Goal: Task Accomplishment & Management: Use online tool/utility

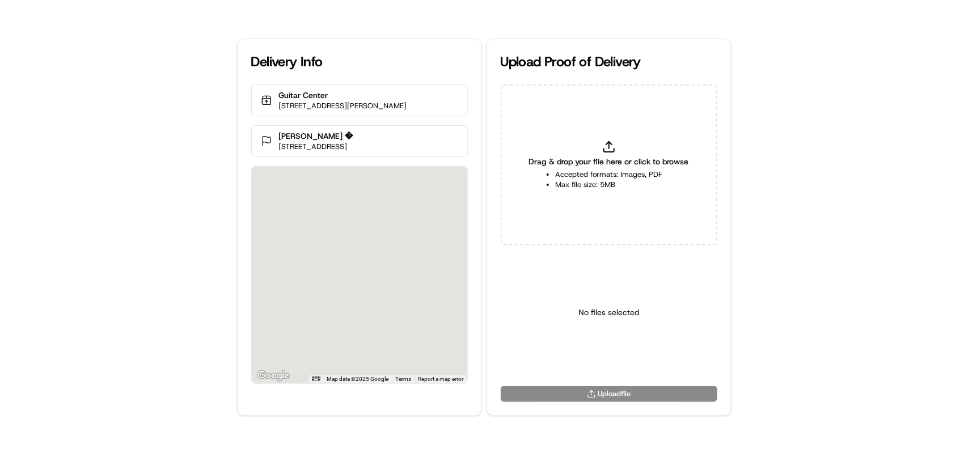
click at [595, 145] on div "Drag & drop your file here or click to browse Accepted formats: Images, PDF Max…" at bounding box center [609, 164] width 217 height 161
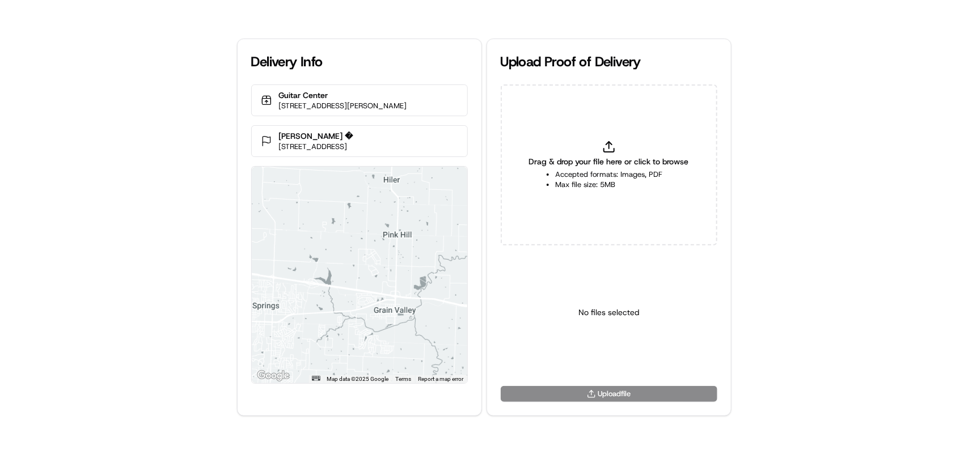
type input "C:\fakepath\htoc.PNG"
click at [590, 358] on html "Delivery Info Guitar Center 3911 Bolger Rd, Independence, MO 64055, USA Rabah B…" at bounding box center [484, 227] width 968 height 454
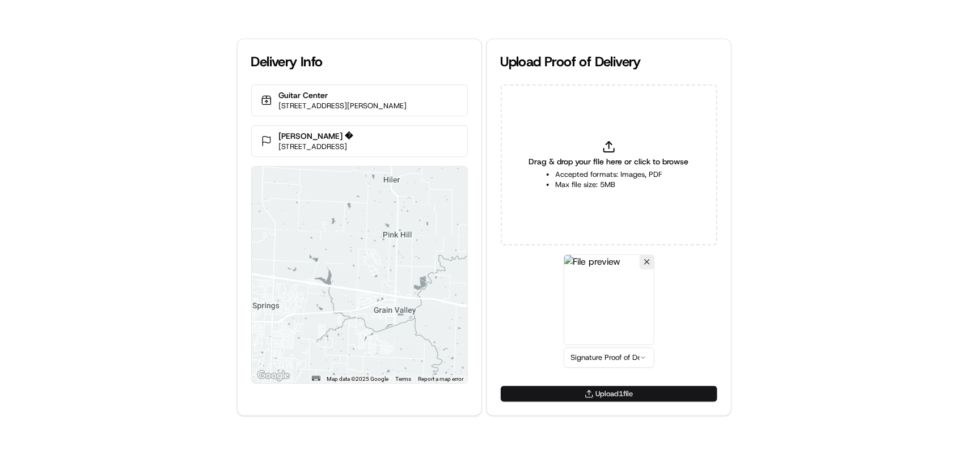
click at [591, 388] on button "Upload 1 file" at bounding box center [609, 394] width 217 height 16
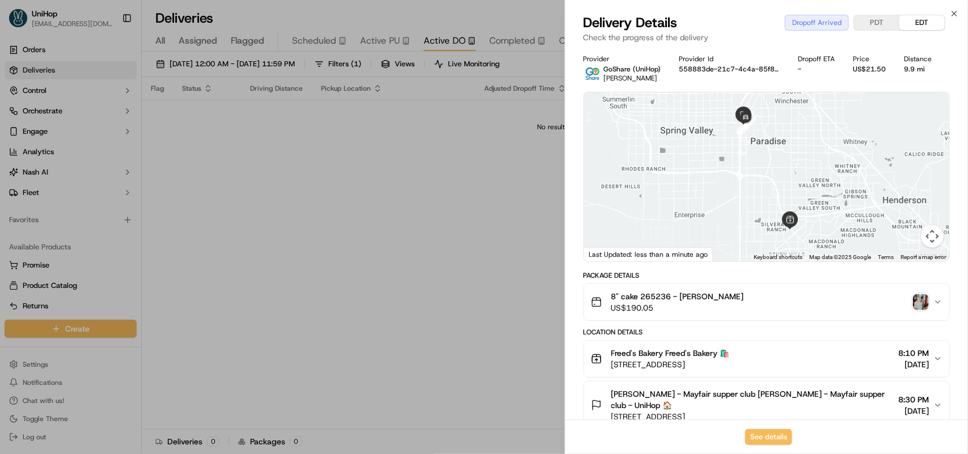
scroll to position [213, 0]
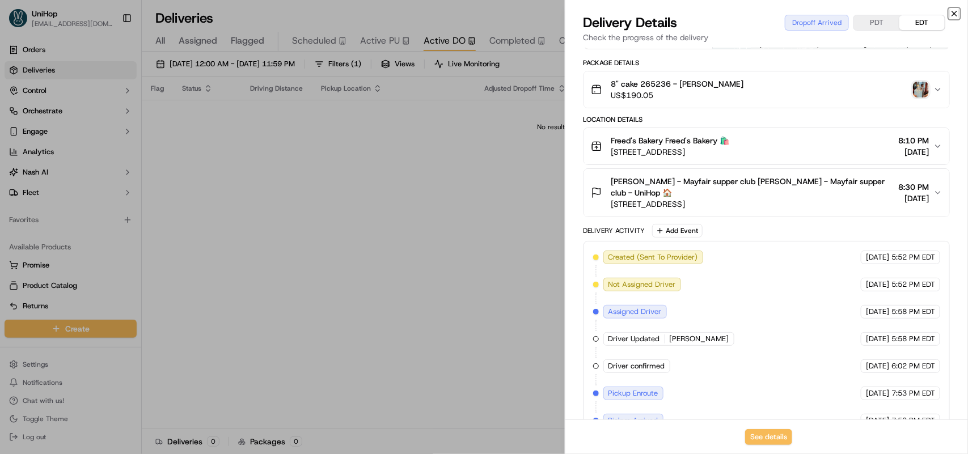
click at [953, 10] on icon "button" at bounding box center [954, 13] width 9 height 9
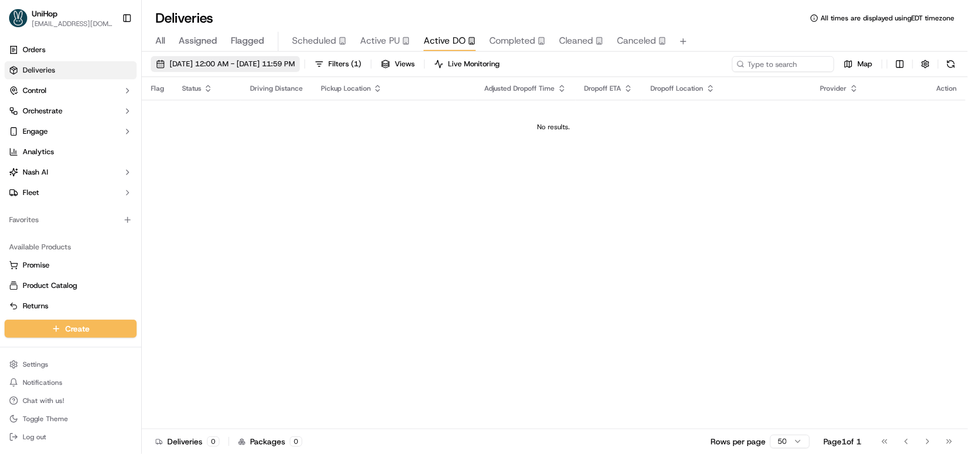
click at [225, 57] on button "[DATE] 12:00 AM - [DATE] 11:59 PM" at bounding box center [225, 64] width 149 height 16
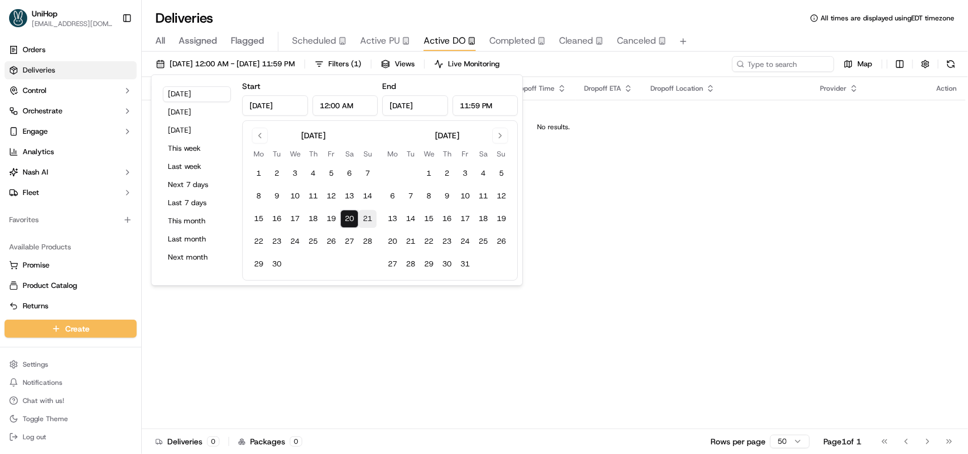
click at [373, 220] on button "21" at bounding box center [367, 219] width 18 height 18
type input "[DATE]"
click at [753, 65] on input at bounding box center [766, 64] width 136 height 16
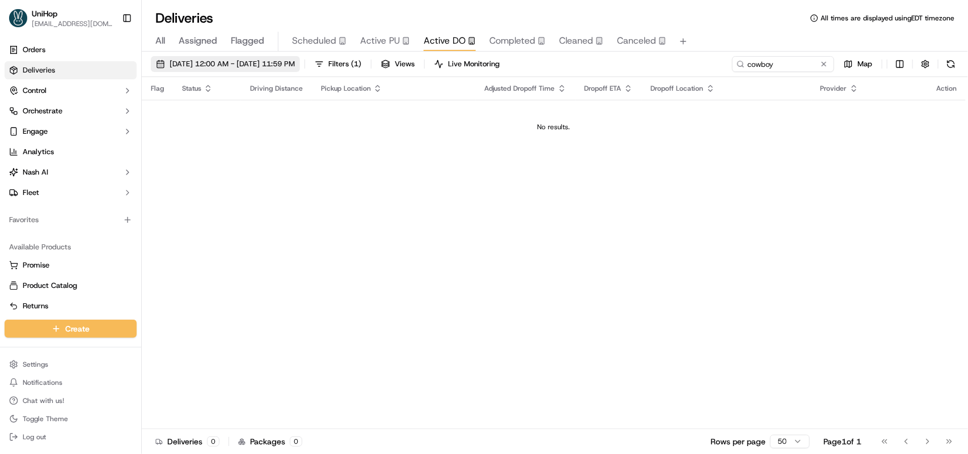
click at [231, 63] on span "[DATE] 12:00 AM - [DATE] 11:59 PM" at bounding box center [232, 64] width 125 height 10
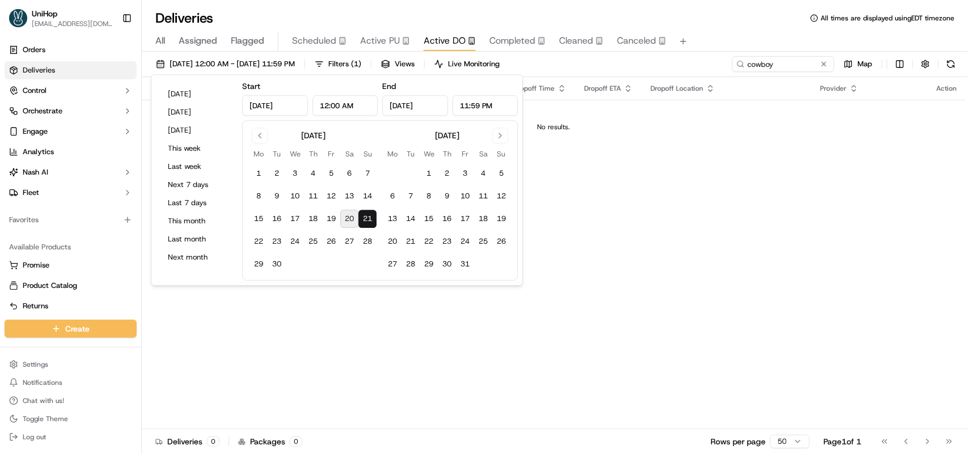
click at [366, 216] on button "21" at bounding box center [367, 219] width 18 height 18
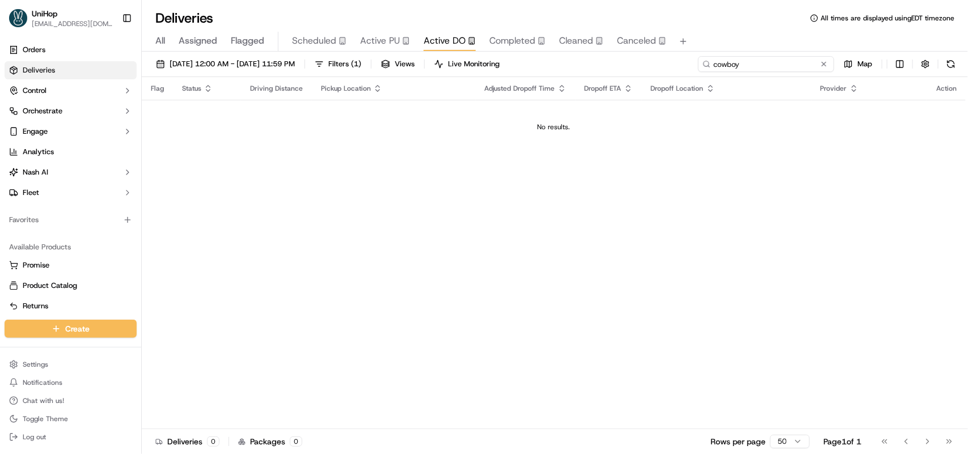
drag, startPoint x: 779, startPoint y: 64, endPoint x: 701, endPoint y: 64, distance: 77.7
click at [701, 64] on input "cowboy" at bounding box center [766, 64] width 136 height 16
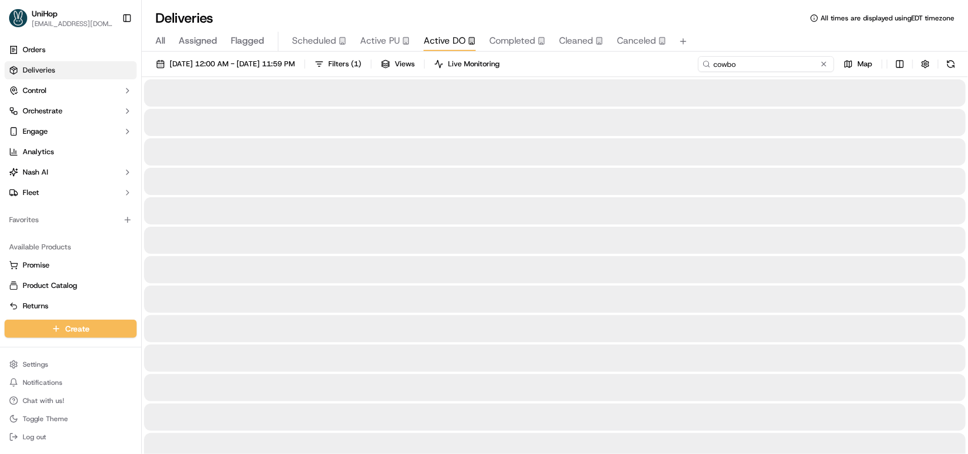
type input "cowboy"
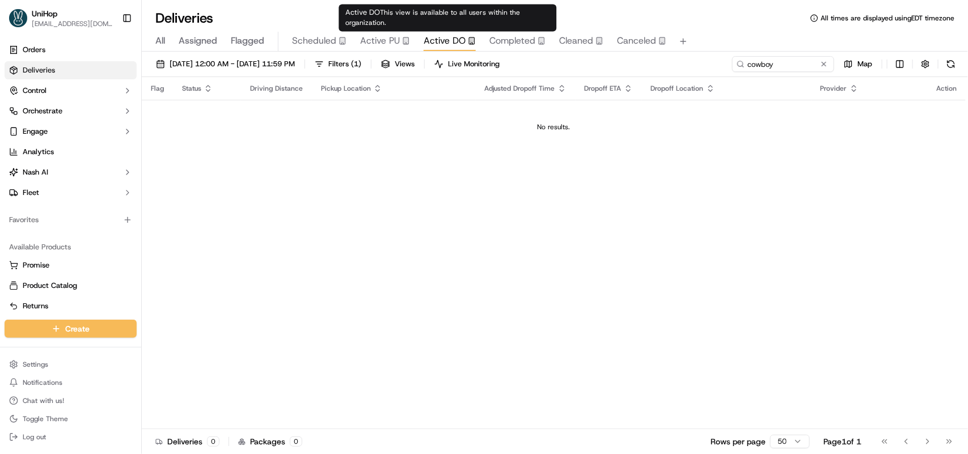
click at [445, 45] on span "Active DO" at bounding box center [445, 41] width 42 height 14
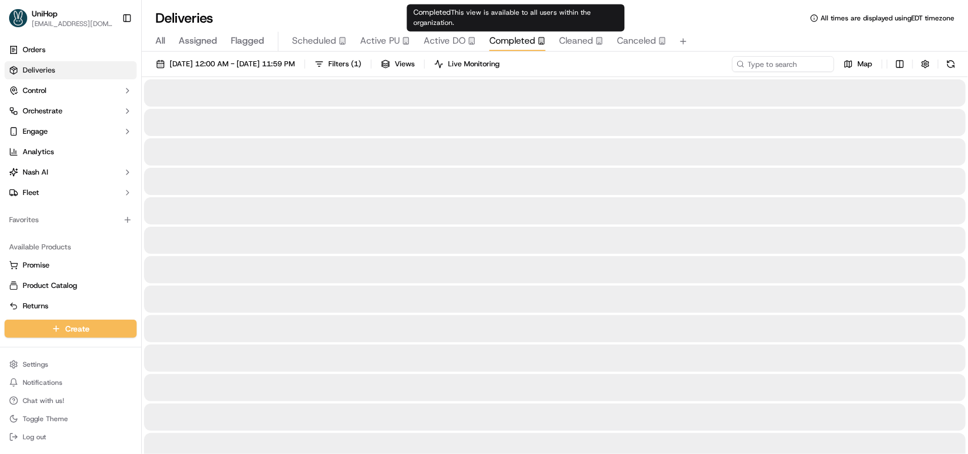
click at [489, 40] on span "Completed" at bounding box center [512, 41] width 46 height 14
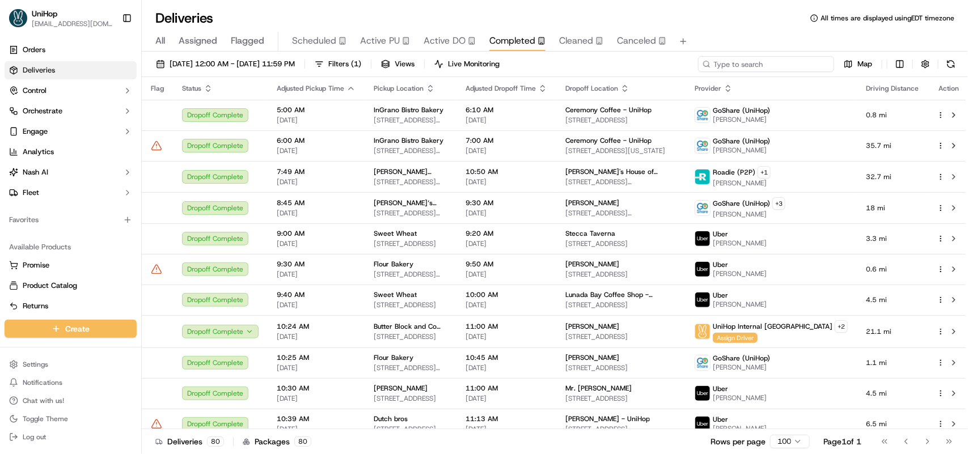
click at [757, 67] on input at bounding box center [766, 64] width 136 height 16
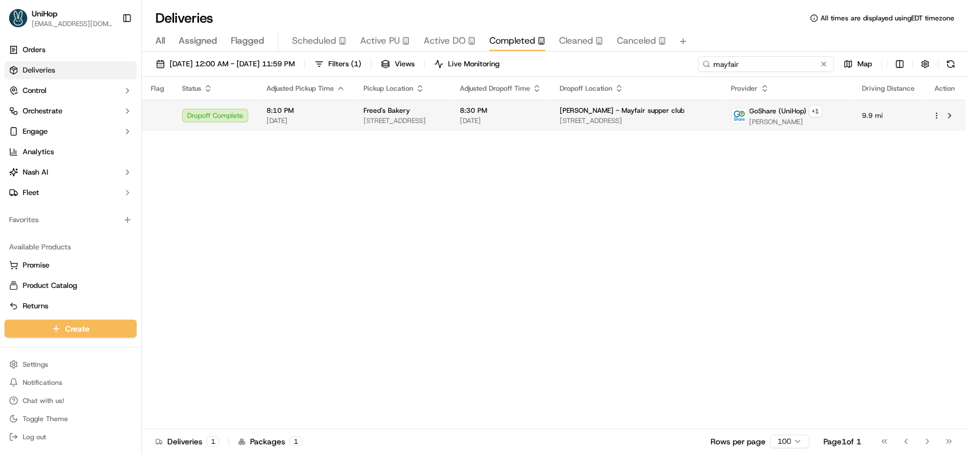
type input "mayfair"
click at [667, 120] on span "[STREET_ADDRESS]" at bounding box center [636, 120] width 153 height 9
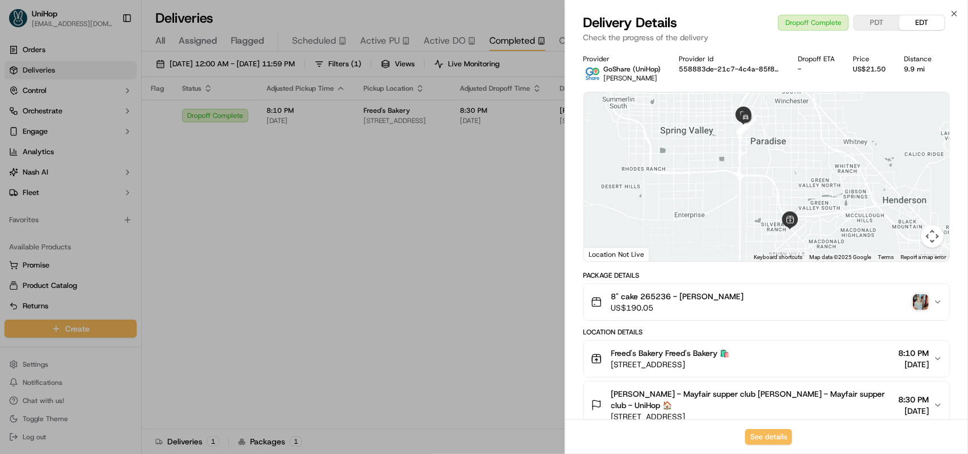
click at [922, 303] on img "button" at bounding box center [921, 302] width 16 height 16
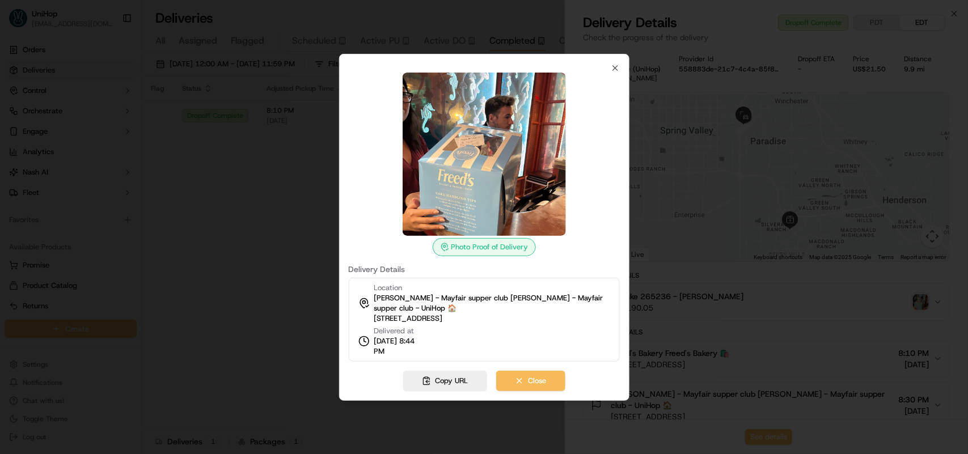
click at [619, 55] on div "Photo Proof of Delivery Delivery Details Location [PERSON_NAME] - Mayfair suppe…" at bounding box center [484, 227] width 290 height 347
click at [617, 69] on icon "button" at bounding box center [615, 68] width 9 height 9
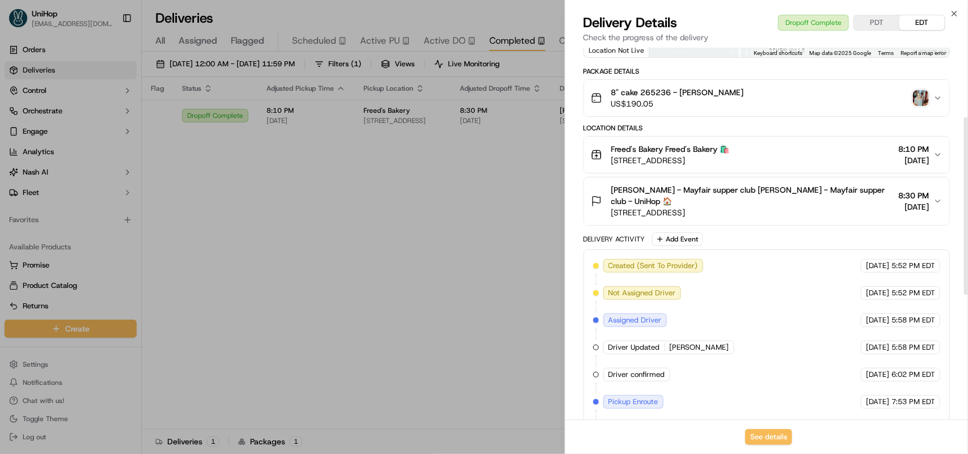
scroll to position [404, 0]
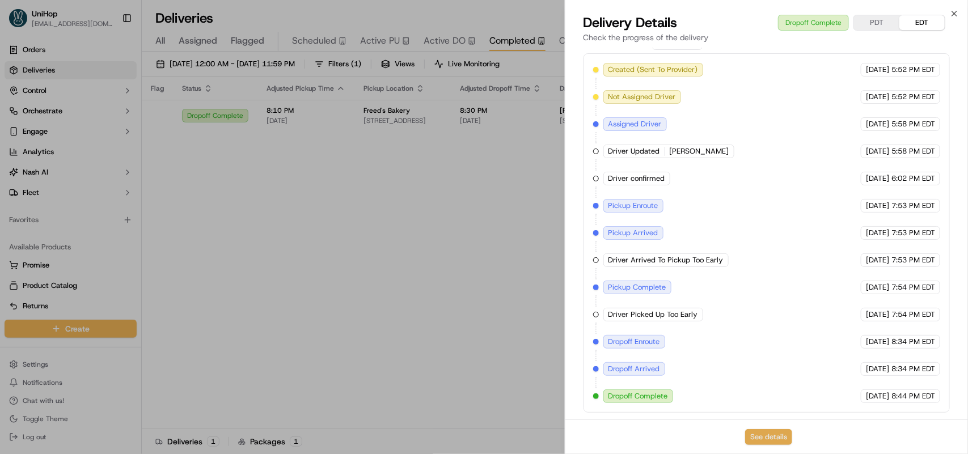
click at [760, 437] on button "See details" at bounding box center [768, 437] width 47 height 16
click at [955, 14] on icon "button" at bounding box center [954, 13] width 5 height 5
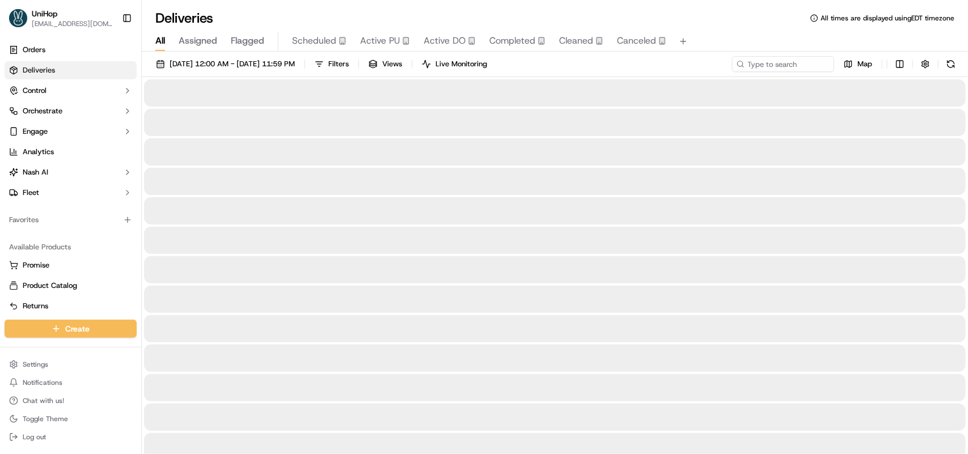
click at [159, 40] on span "All" at bounding box center [160, 41] width 10 height 14
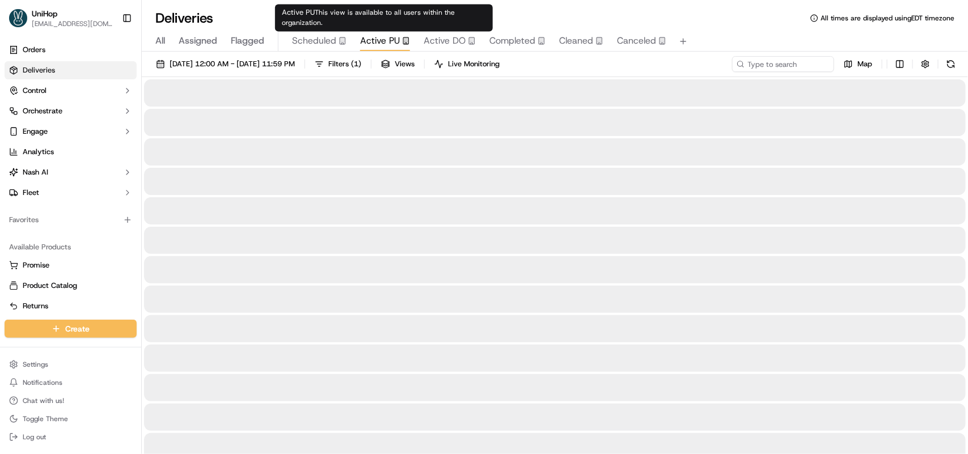
click at [374, 41] on span "Active PU" at bounding box center [380, 41] width 40 height 14
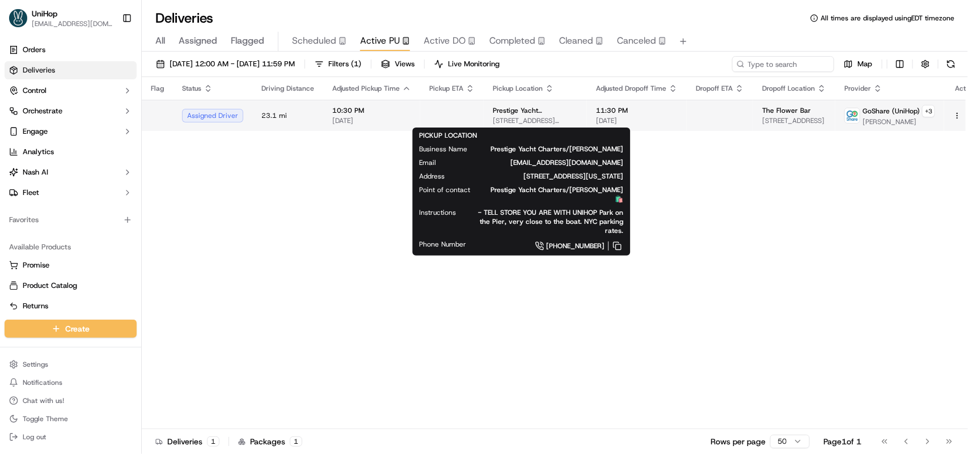
click at [497, 113] on span "Prestige Yacht Charters/[PERSON_NAME]" at bounding box center [535, 110] width 85 height 9
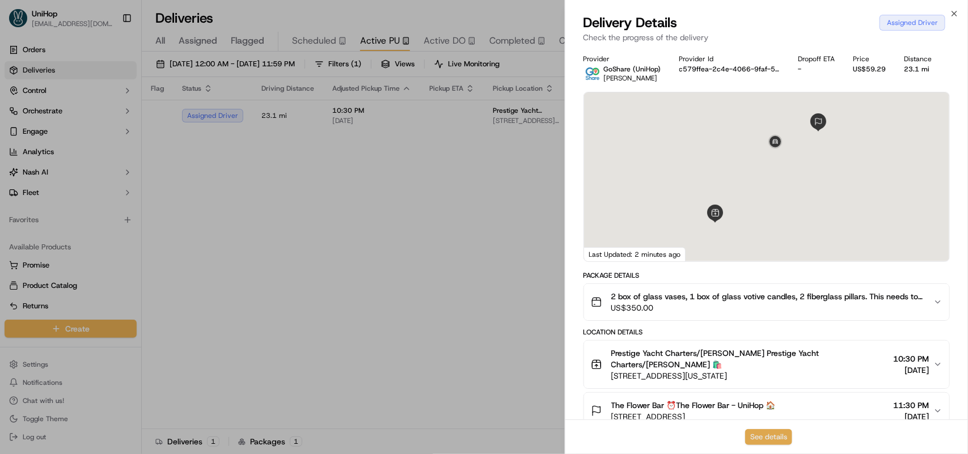
click at [762, 442] on button "See details" at bounding box center [768, 437] width 47 height 16
